Goal: Task Accomplishment & Management: Use online tool/utility

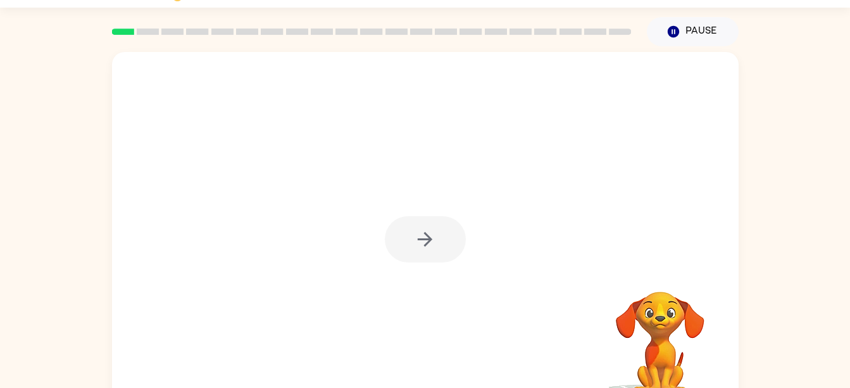
scroll to position [58, 0]
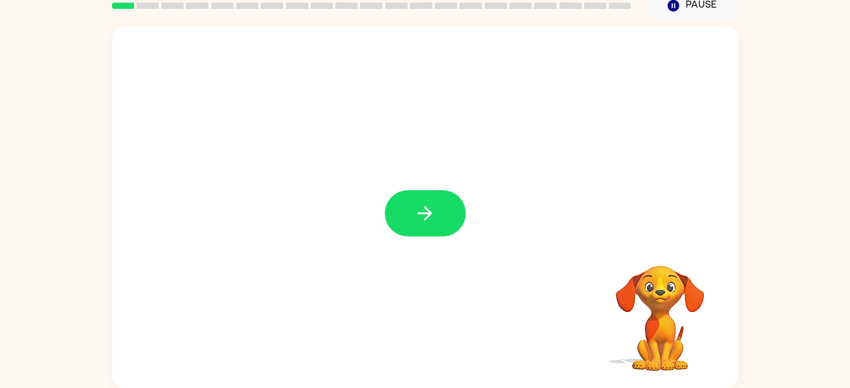
click at [411, 237] on div at bounding box center [425, 207] width 627 height 362
click at [416, 205] on icon "button" at bounding box center [425, 213] width 22 height 22
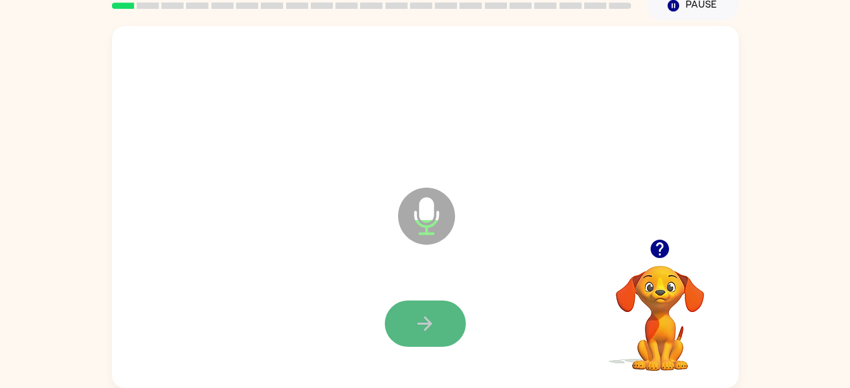
click at [424, 330] on icon "button" at bounding box center [425, 323] width 22 height 22
click at [663, 247] on icon "button" at bounding box center [660, 248] width 22 height 22
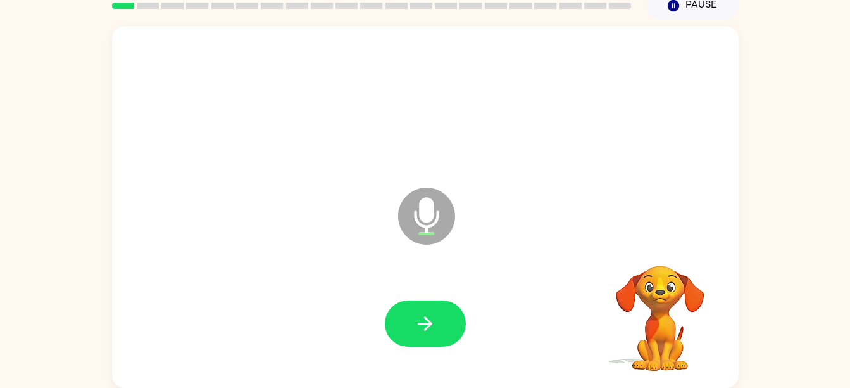
click at [608, 279] on video "Your browser must support playing .mp4 files to use Literably. Please try using…" at bounding box center [660, 309] width 127 height 127
click at [606, 337] on video "Your browser must support playing .mp4 files to use Literably. Please try using…" at bounding box center [660, 309] width 127 height 127
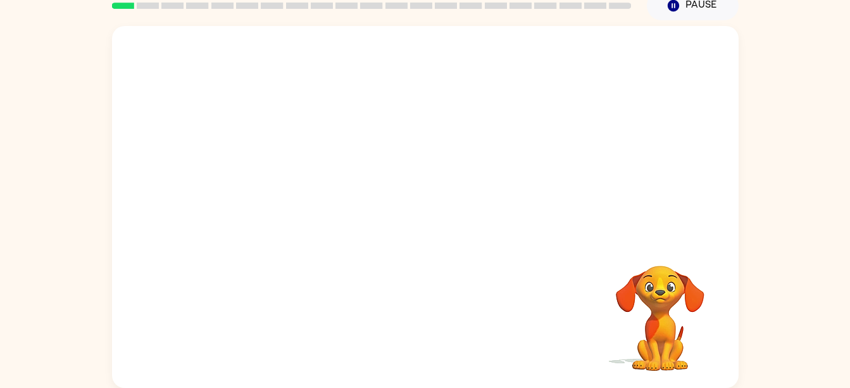
click at [593, 289] on div at bounding box center [426, 324] width 602 height 104
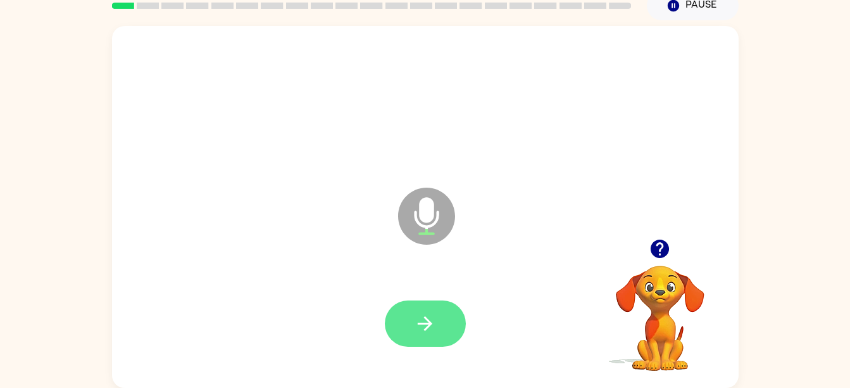
click at [446, 314] on button "button" at bounding box center [425, 323] width 81 height 46
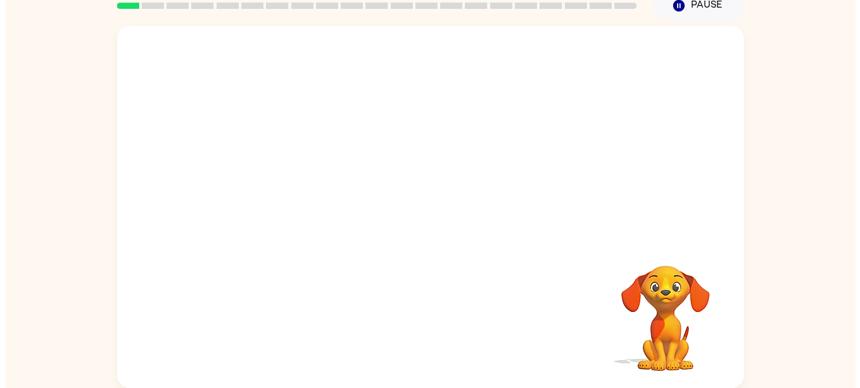
scroll to position [0, 0]
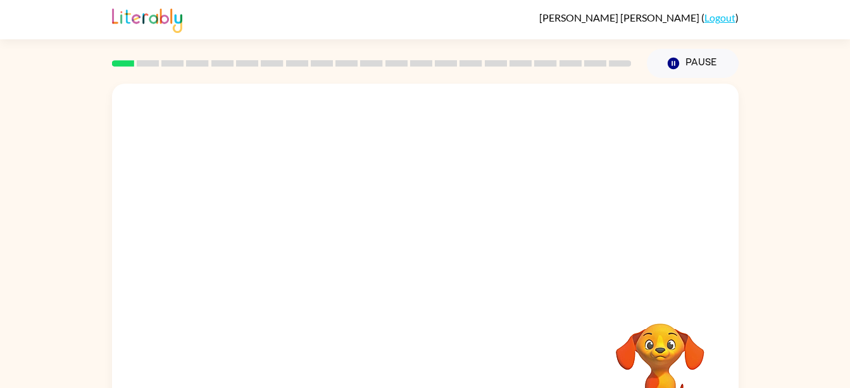
scroll to position [58, 0]
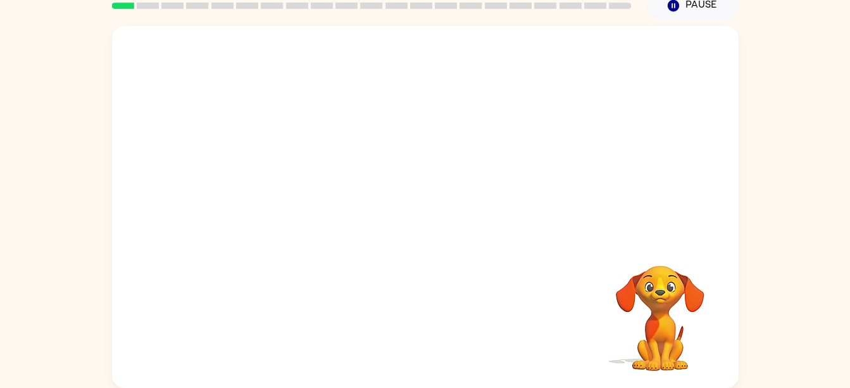
click at [705, 283] on video "Your browser must support playing .mp4 files to use Literably. Please try using…" at bounding box center [660, 309] width 127 height 127
click at [653, 362] on video "Your browser must support playing .mp4 files to use Literably. Please try using…" at bounding box center [660, 309] width 127 height 127
click at [669, 339] on video "Your browser must support playing .mp4 files to use Literably. Please try using…" at bounding box center [660, 309] width 127 height 127
click at [657, 328] on video "Your browser must support playing .mp4 files to use Literably. Please try using…" at bounding box center [660, 309] width 127 height 127
click at [638, 287] on video "Your browser must support playing .mp4 files to use Literably. Please try using…" at bounding box center [660, 309] width 127 height 127
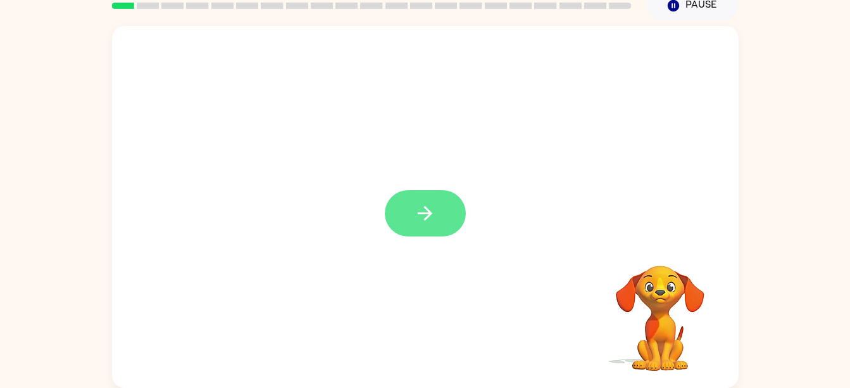
drag, startPoint x: 468, startPoint y: 264, endPoint x: 411, endPoint y: 218, distance: 73.0
click at [411, 218] on div at bounding box center [425, 207] width 627 height 362
click at [411, 218] on button "button" at bounding box center [425, 213] width 81 height 46
click at [411, 218] on div at bounding box center [425, 207] width 627 height 362
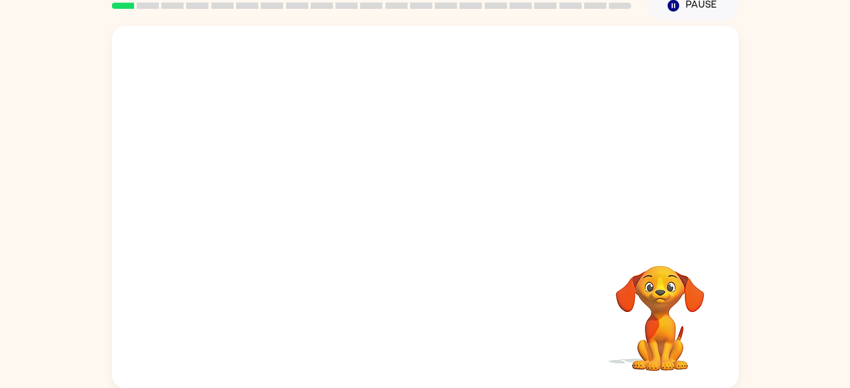
click at [677, 311] on video "Your browser must support playing .mp4 files to use Literably. Please try using…" at bounding box center [660, 309] width 127 height 127
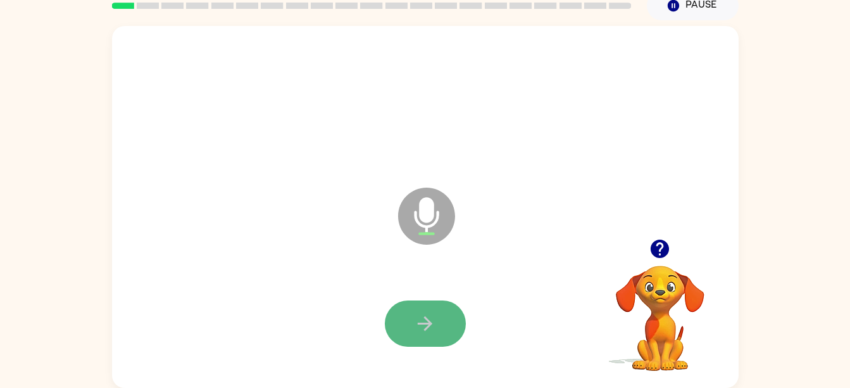
click at [411, 327] on button "button" at bounding box center [425, 323] width 81 height 46
click at [439, 322] on button "button" at bounding box center [425, 323] width 81 height 46
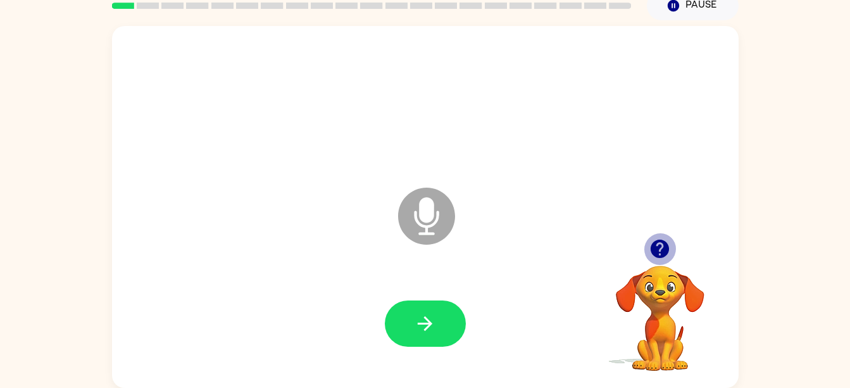
click at [659, 253] on icon "button" at bounding box center [660, 248] width 18 height 18
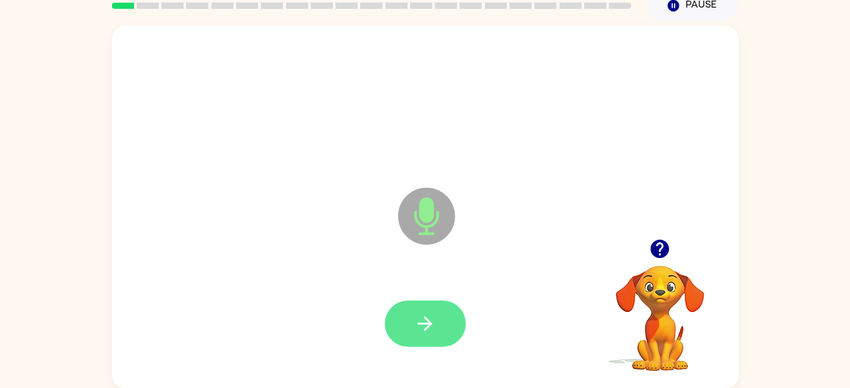
click at [438, 322] on button "button" at bounding box center [425, 323] width 81 height 46
click at [658, 246] on icon "button" at bounding box center [660, 248] width 18 height 18
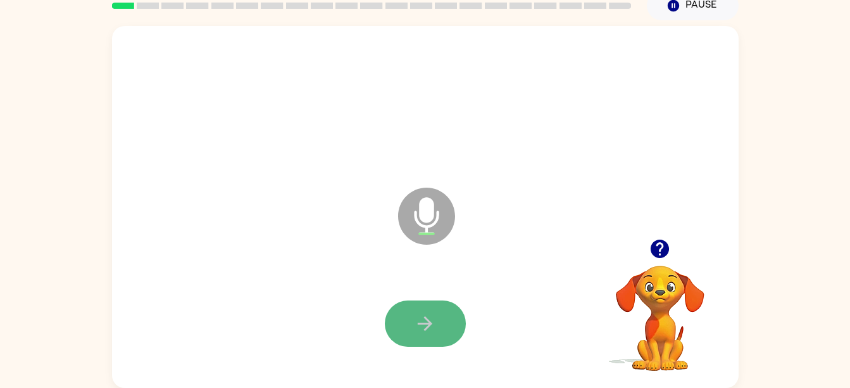
click at [448, 324] on button "button" at bounding box center [425, 323] width 81 height 46
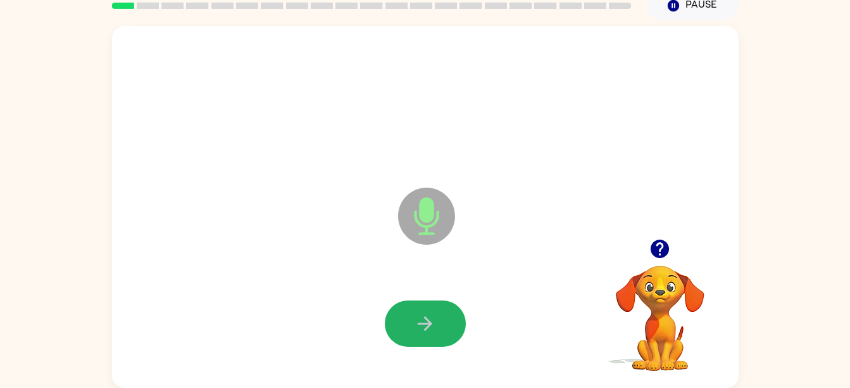
click at [441, 331] on button "button" at bounding box center [425, 323] width 81 height 46
click at [453, 332] on button "button" at bounding box center [425, 323] width 81 height 46
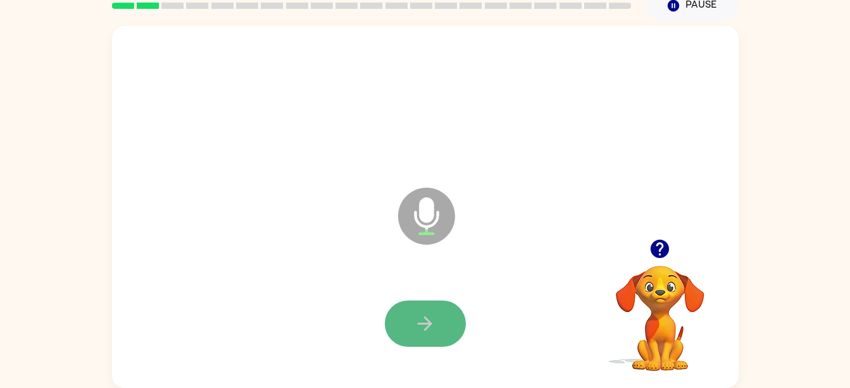
click at [443, 325] on button "button" at bounding box center [425, 323] width 81 height 46
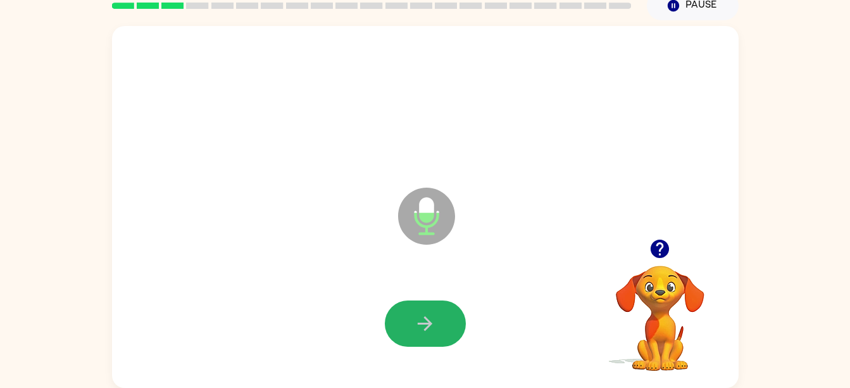
click at [444, 322] on button "button" at bounding box center [425, 323] width 81 height 46
click at [435, 321] on icon "button" at bounding box center [425, 323] width 22 height 22
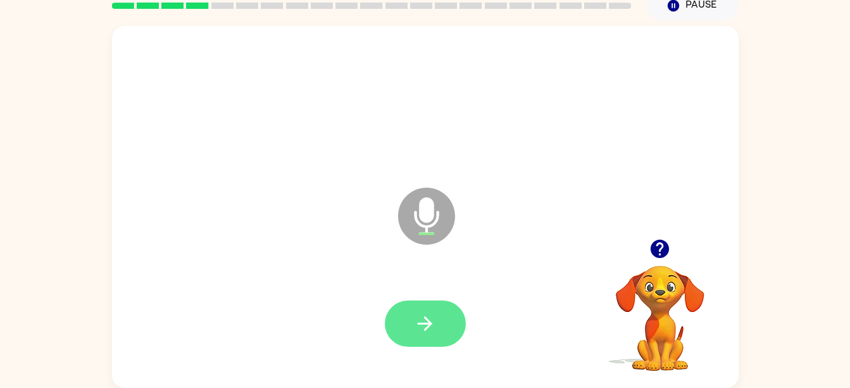
click at [419, 332] on icon "button" at bounding box center [425, 323] width 22 height 22
click at [428, 331] on icon "button" at bounding box center [425, 323] width 22 height 22
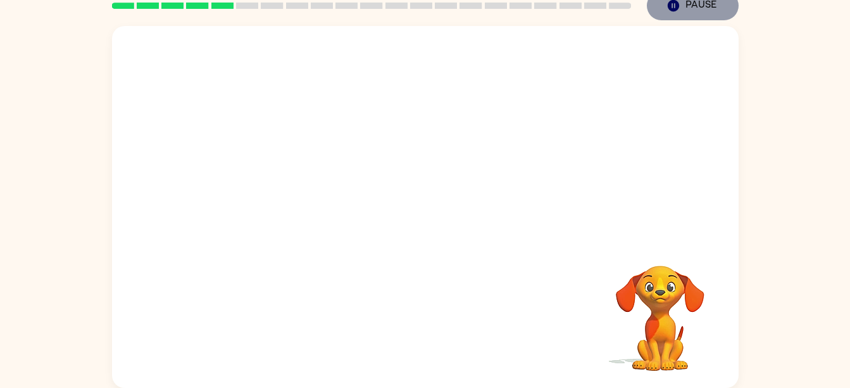
click at [676, 11] on icon "Pause" at bounding box center [674, 6] width 14 height 14
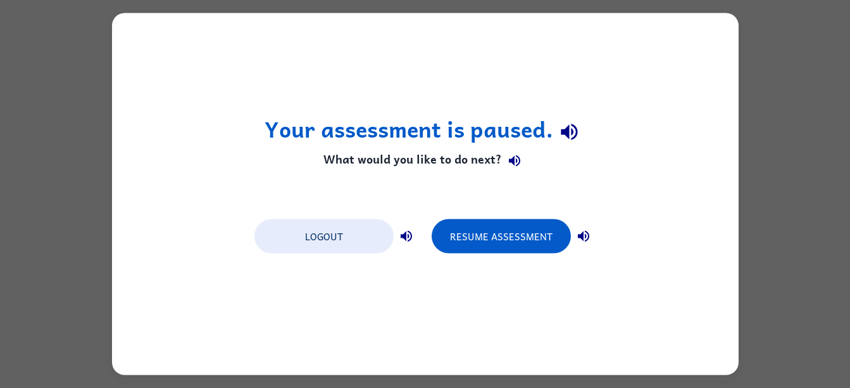
scroll to position [0, 0]
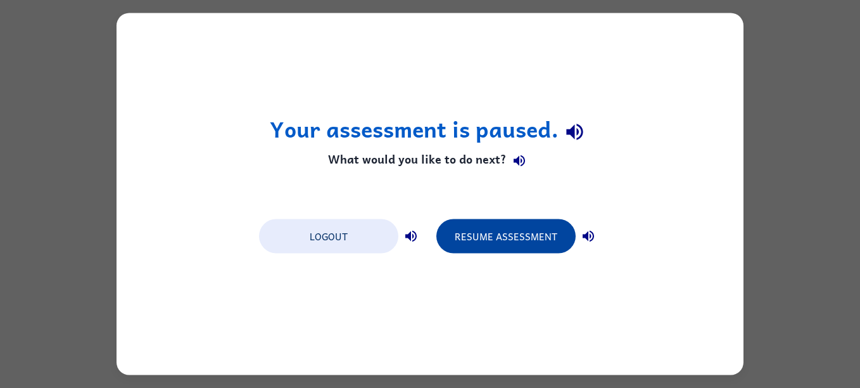
click at [496, 235] on button "Resume Assessment" at bounding box center [505, 236] width 139 height 34
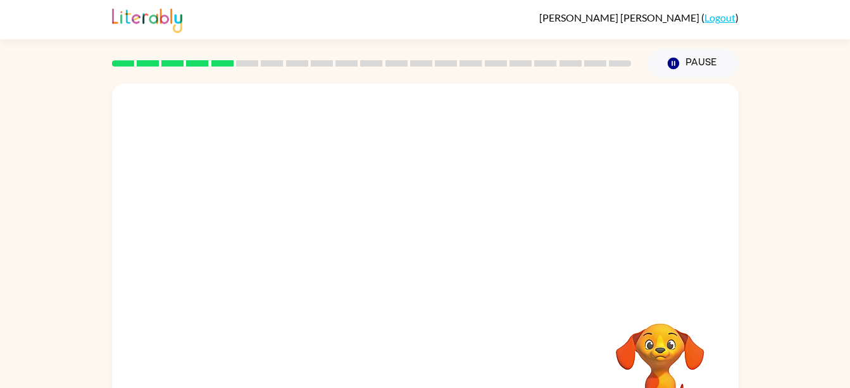
click at [741, 117] on div "Your browser must support playing .mp4 files to use Literably. Please try using…" at bounding box center [425, 261] width 850 height 367
drag, startPoint x: 559, startPoint y: 197, endPoint x: 859, endPoint y: 134, distance: 306.7
click at [809, 85] on div "Your browser must support playing .mp4 files to use Literably. Please try using…" at bounding box center [425, 261] width 850 height 367
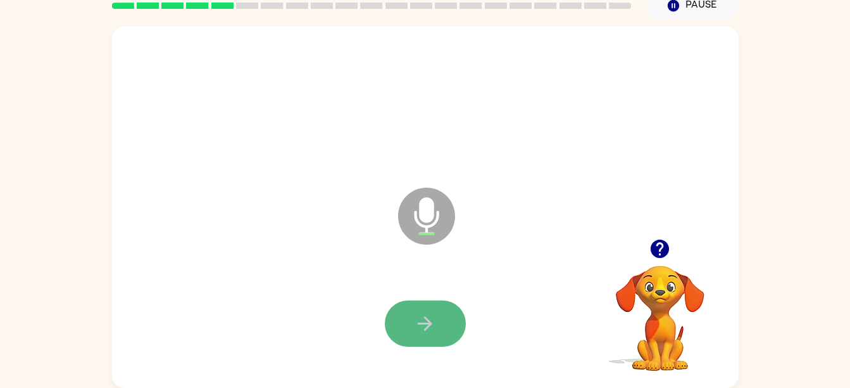
click at [457, 322] on button "button" at bounding box center [425, 323] width 81 height 46
click at [408, 336] on button "button" at bounding box center [425, 323] width 81 height 46
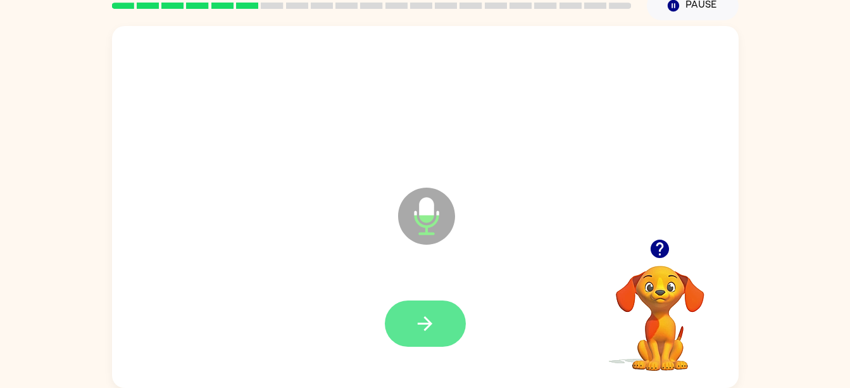
click at [428, 333] on icon "button" at bounding box center [425, 323] width 22 height 22
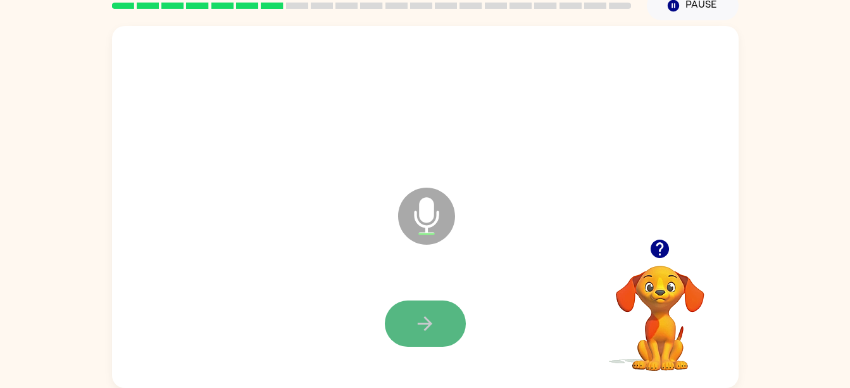
click at [433, 339] on button "button" at bounding box center [425, 323] width 81 height 46
click at [452, 346] on div at bounding box center [425, 323] width 81 height 46
click at [444, 334] on button "button" at bounding box center [425, 323] width 81 height 46
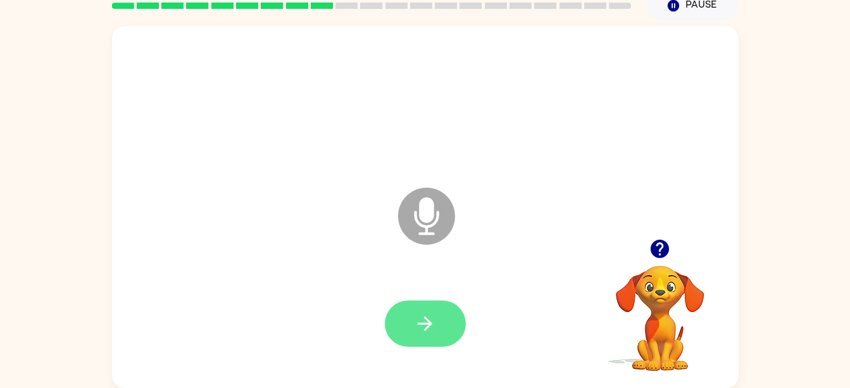
drag, startPoint x: 412, startPoint y: 98, endPoint x: 417, endPoint y: 322, distance: 224.2
click at [417, 322] on div "Microphone The Microphone is here when it is your turn to talk" at bounding box center [425, 207] width 627 height 362
click at [417, 322] on icon "button" at bounding box center [425, 323] width 22 height 22
click at [432, 317] on icon "button" at bounding box center [425, 323] width 22 height 22
click at [429, 337] on button "button" at bounding box center [425, 323] width 81 height 46
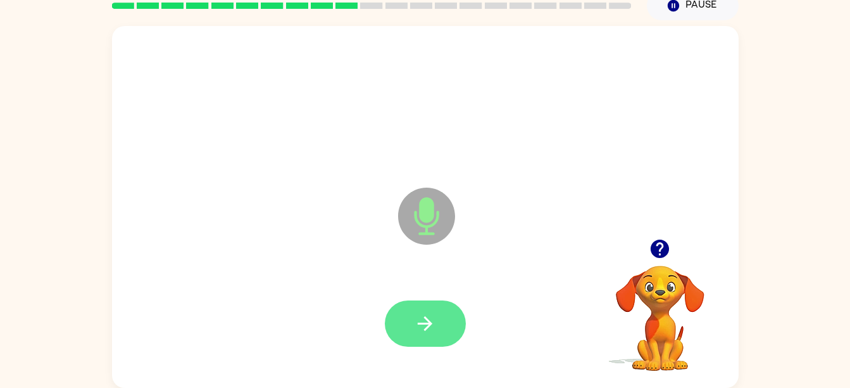
click at [431, 329] on icon "button" at bounding box center [425, 323] width 22 height 22
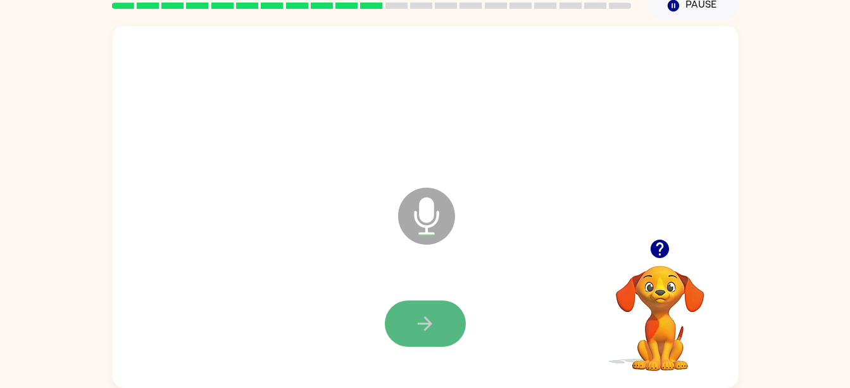
click at [436, 341] on button "button" at bounding box center [425, 323] width 81 height 46
click at [406, 318] on button "button" at bounding box center [425, 323] width 81 height 46
click at [434, 336] on button "button" at bounding box center [425, 323] width 81 height 46
click at [434, 322] on icon "button" at bounding box center [425, 323] width 22 height 22
click at [443, 324] on button "button" at bounding box center [425, 323] width 81 height 46
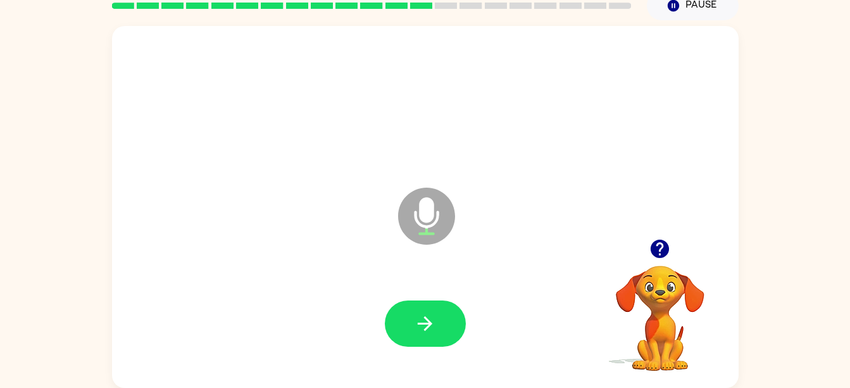
click at [659, 257] on icon "button" at bounding box center [660, 248] width 18 height 18
click at [619, 325] on video "Your browser must support playing .mp4 files to use Literably. Please try using…" at bounding box center [660, 309] width 127 height 127
click at [432, 367] on div at bounding box center [426, 324] width 602 height 104
click at [429, 342] on button "button" at bounding box center [425, 323] width 81 height 46
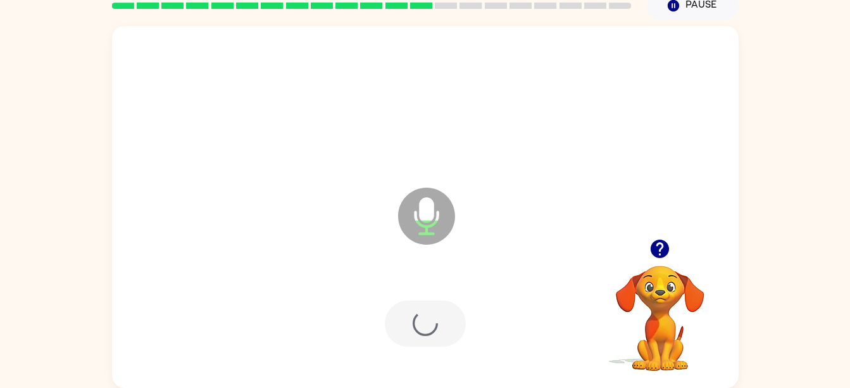
click at [436, 331] on div at bounding box center [425, 323] width 81 height 46
click at [430, 306] on div at bounding box center [425, 323] width 81 height 46
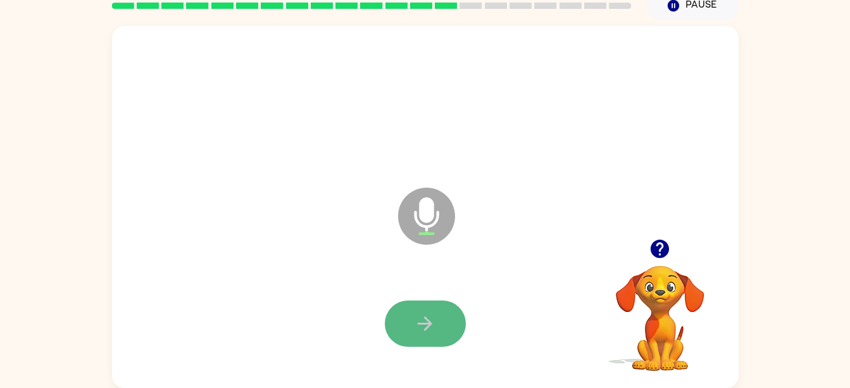
click at [437, 316] on button "button" at bounding box center [425, 323] width 81 height 46
click at [434, 325] on icon "button" at bounding box center [425, 323] width 22 height 22
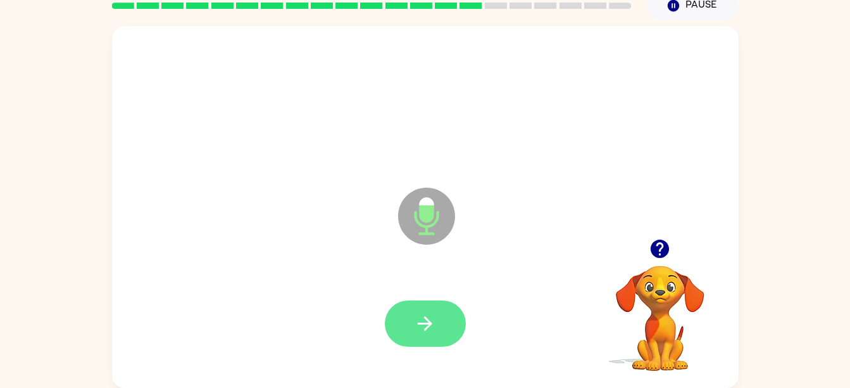
click at [439, 317] on button "button" at bounding box center [425, 323] width 81 height 46
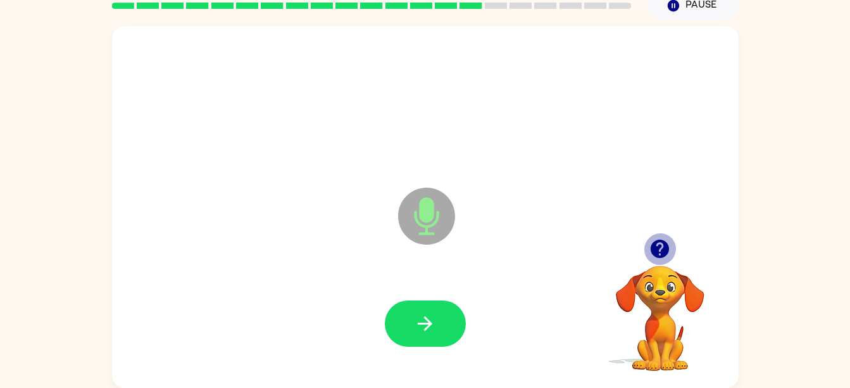
click at [656, 247] on icon "button" at bounding box center [660, 248] width 18 height 18
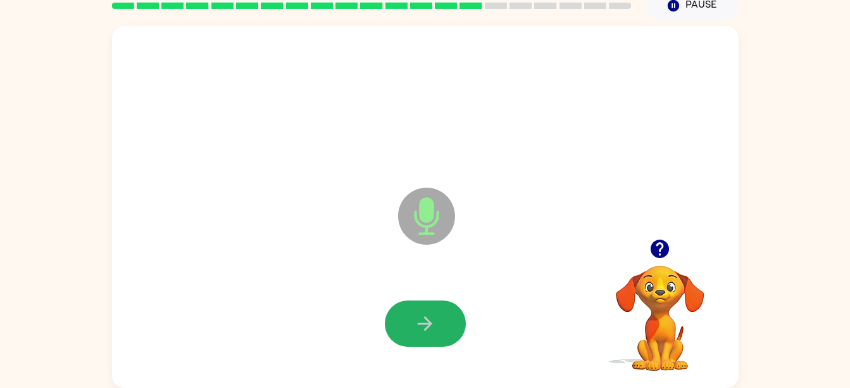
click at [444, 322] on button "button" at bounding box center [425, 323] width 81 height 46
click at [428, 337] on button "button" at bounding box center [425, 323] width 81 height 46
click at [448, 343] on button "button" at bounding box center [425, 323] width 81 height 46
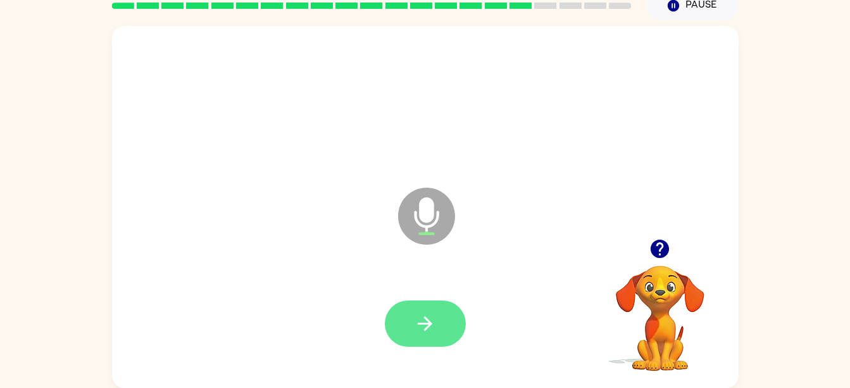
click at [429, 341] on button "button" at bounding box center [425, 323] width 81 height 46
click at [451, 302] on button "button" at bounding box center [425, 323] width 81 height 46
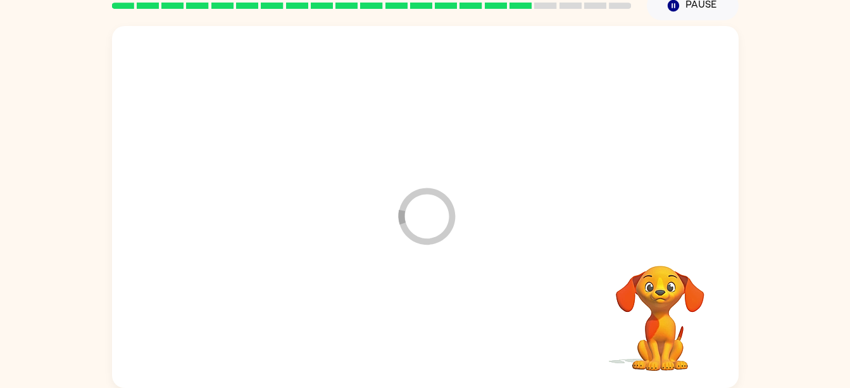
click at [424, 327] on div at bounding box center [426, 324] width 602 height 104
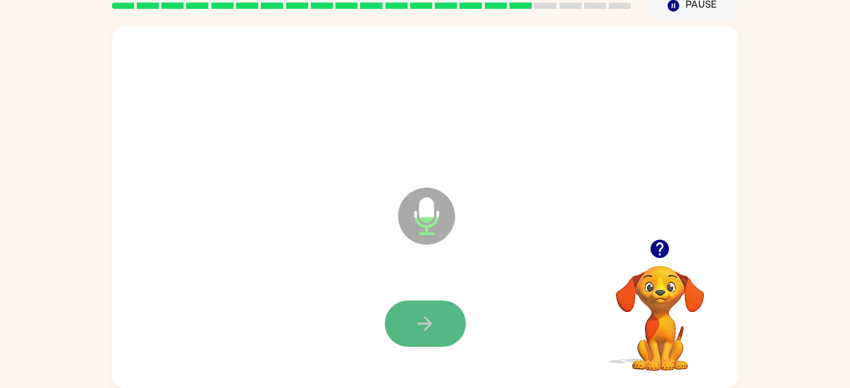
click at [426, 321] on icon "button" at bounding box center [425, 323] width 22 height 22
click at [436, 315] on button "button" at bounding box center [425, 323] width 81 height 46
click at [432, 327] on icon "button" at bounding box center [425, 323] width 22 height 22
click at [415, 322] on icon "button" at bounding box center [425, 323] width 22 height 22
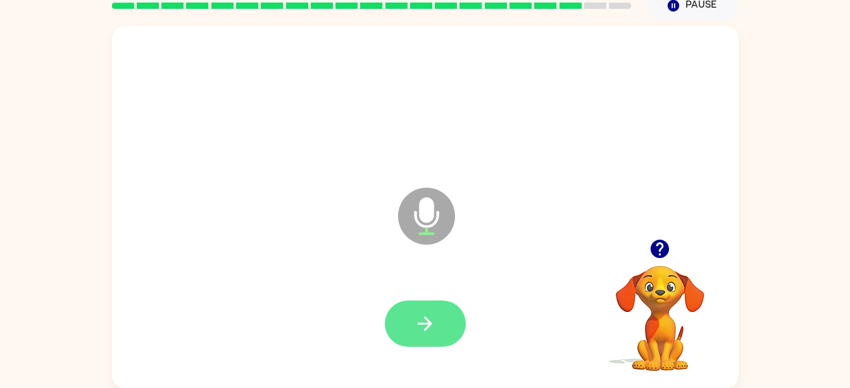
click at [437, 322] on button "button" at bounding box center [425, 323] width 81 height 46
click at [436, 331] on icon "button" at bounding box center [425, 323] width 22 height 22
click at [438, 301] on button "button" at bounding box center [425, 323] width 81 height 46
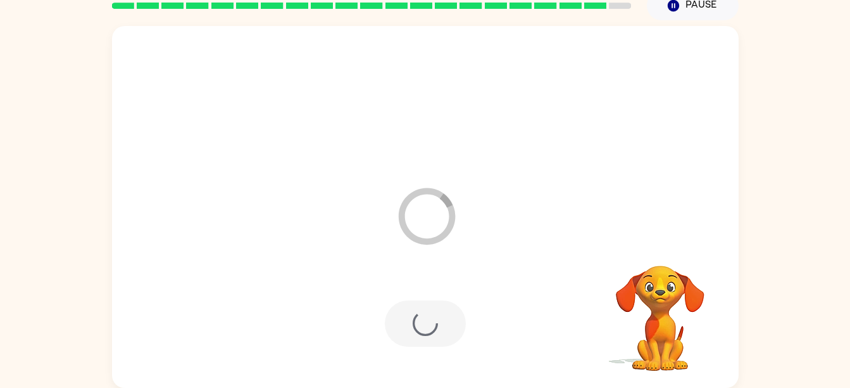
scroll to position [35, 0]
